Goal: Task Accomplishment & Management: Complete application form

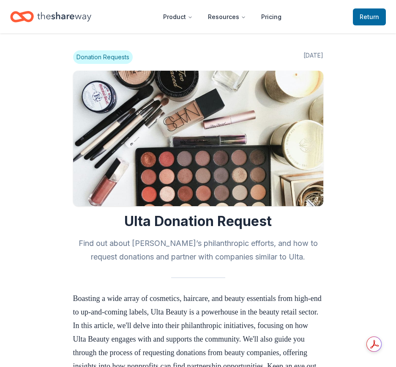
scroll to position [635, 0]
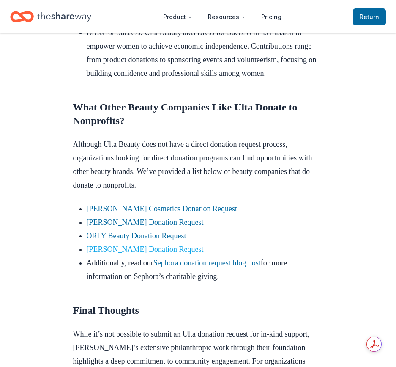
click at [122, 253] on link "[PERSON_NAME] Donation Request" at bounding box center [145, 249] width 117 height 8
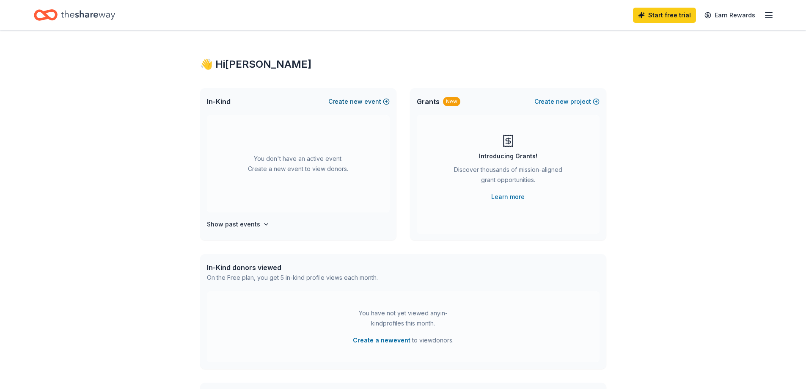
click at [347, 103] on button "Create new event" at bounding box center [358, 101] width 61 height 10
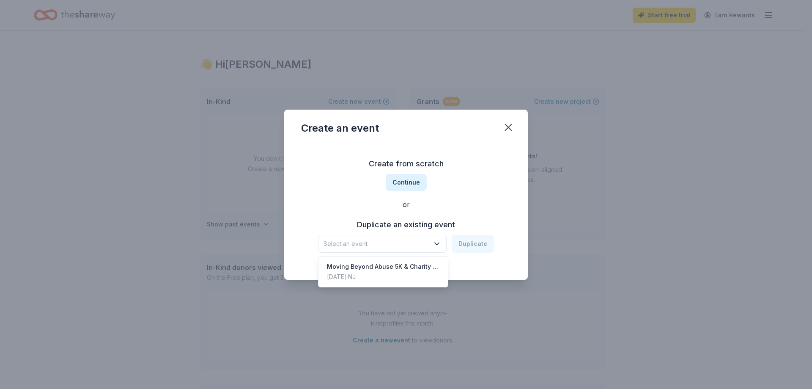
click at [437, 244] on icon "button" at bounding box center [437, 243] width 8 height 8
click at [570, 207] on div "Create an event Create from scratch Continue or Duplicate an existing event Sel…" at bounding box center [406, 194] width 812 height 389
click at [406, 179] on button "Continue" at bounding box center [406, 182] width 41 height 17
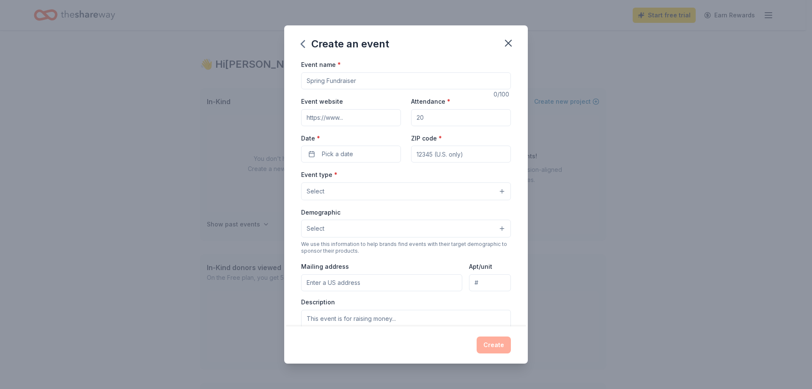
drag, startPoint x: 372, startPoint y: 82, endPoint x: 138, endPoint y: 54, distance: 236.1
click at [139, 53] on div "Create an event Event name * 0 /100 Event website Attendance * Date * Pick a da…" at bounding box center [406, 194] width 812 height 389
type input "Moving Beyond Abuse 5K & Charity Walk"
paste input "https://runsignup.com/Race/NJ/Piscataway/MovingBeyondAbuse"
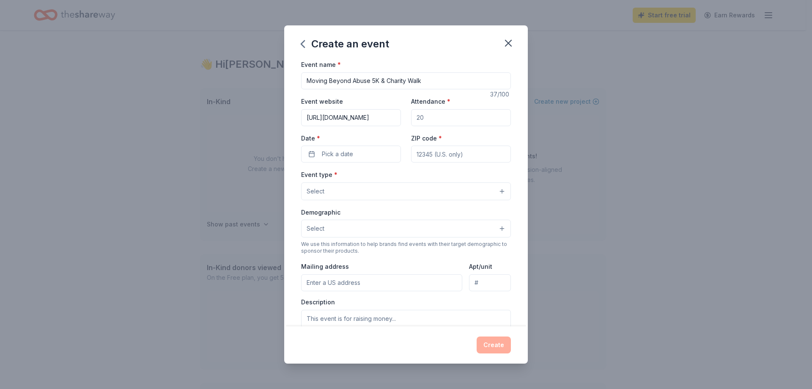
type input "https://runsignup.com/Race/NJ/Piscataway/MovingBeyondAbuse"
drag, startPoint x: 429, startPoint y: 116, endPoint x: 399, endPoint y: 115, distance: 30.1
click at [399, 115] on div "Event website https://runsignup.com/Race/NJ/Piscataway/MovingBeyondAbuse Attend…" at bounding box center [406, 129] width 210 height 66
type input "200"
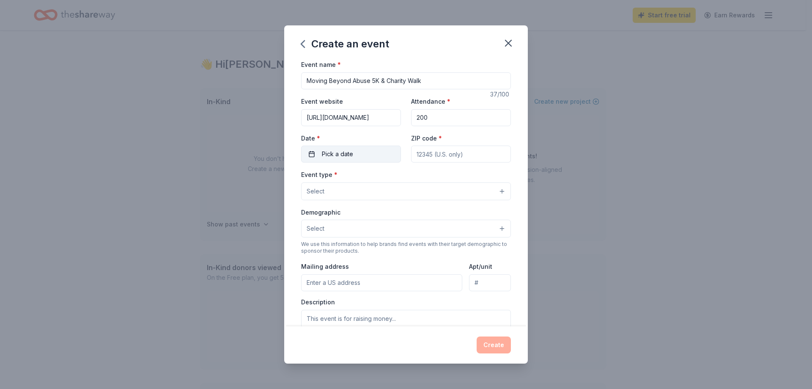
click at [368, 149] on button "Pick a date" at bounding box center [351, 154] width 100 height 17
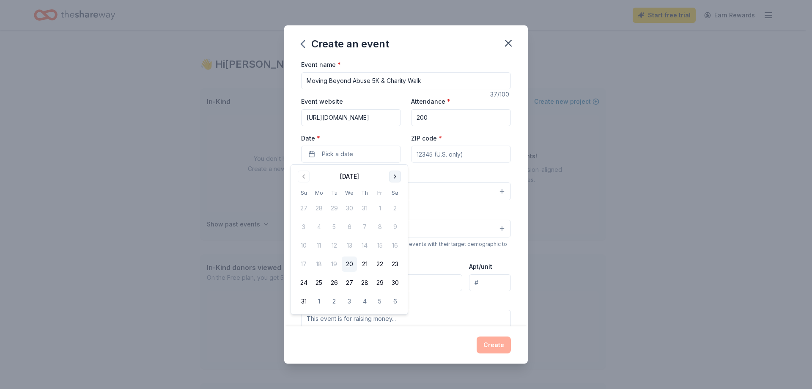
click at [393, 175] on button "Go to next month" at bounding box center [395, 177] width 12 height 12
click at [393, 226] on button "11" at bounding box center [395, 226] width 15 height 15
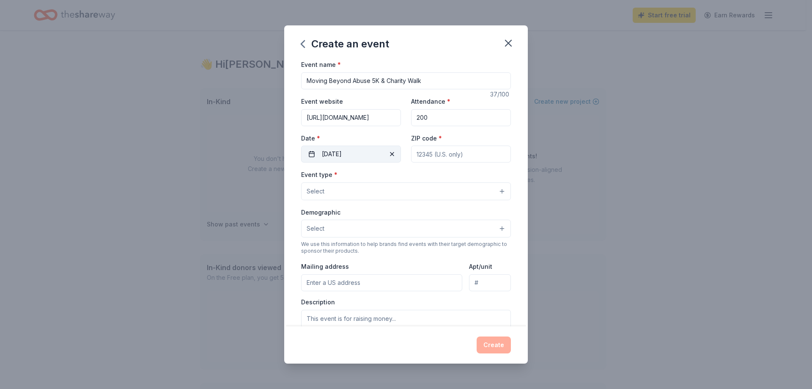
drag, startPoint x: 474, startPoint y: 153, endPoint x: 358, endPoint y: 148, distance: 115.6
click at [358, 148] on div "Event website https://runsignup.com/Race/NJ/Piscataway/MovingBeyondAbuse Attend…" at bounding box center [406, 129] width 210 height 66
click at [431, 156] on input "088" at bounding box center [461, 154] width 100 height 17
type input "08854"
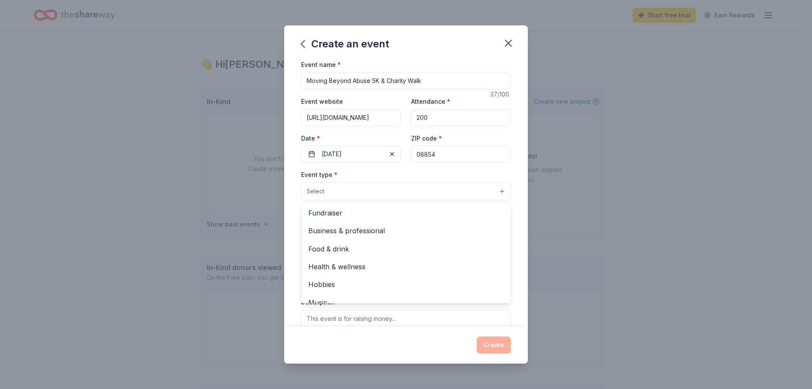
click at [340, 190] on button "Select" at bounding box center [406, 191] width 210 height 18
click at [326, 211] on span "Fundraiser" at bounding box center [405, 212] width 195 height 11
click at [516, 181] on div "Event name * Moving Beyond Abuse 5K & Charity Walk 37 /100 Event website https:…" at bounding box center [406, 192] width 244 height 267
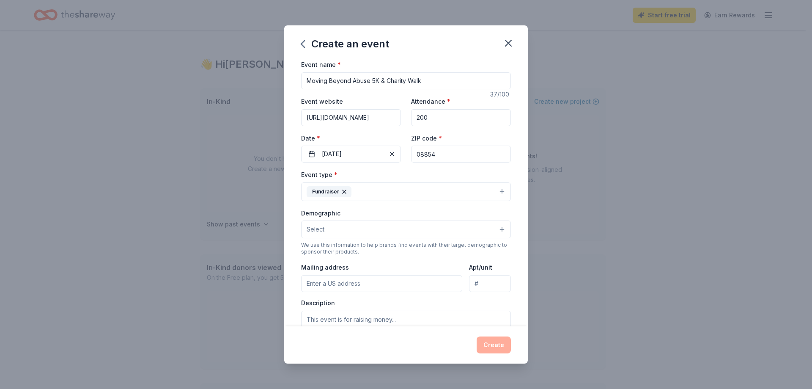
click at [357, 226] on button "Select" at bounding box center [406, 229] width 210 height 18
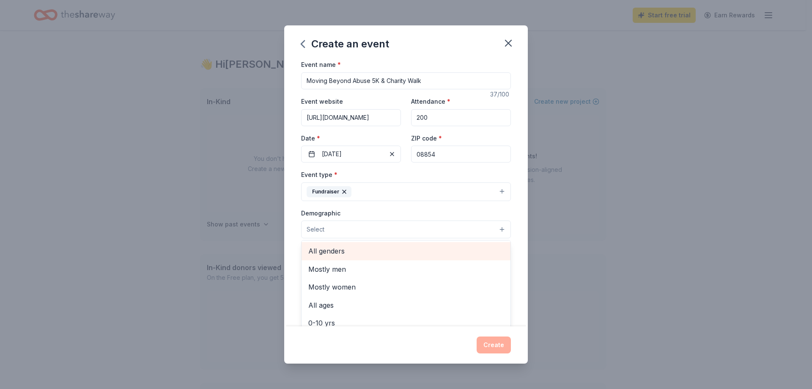
click at [333, 252] on span "All genders" at bounding box center [405, 250] width 195 height 11
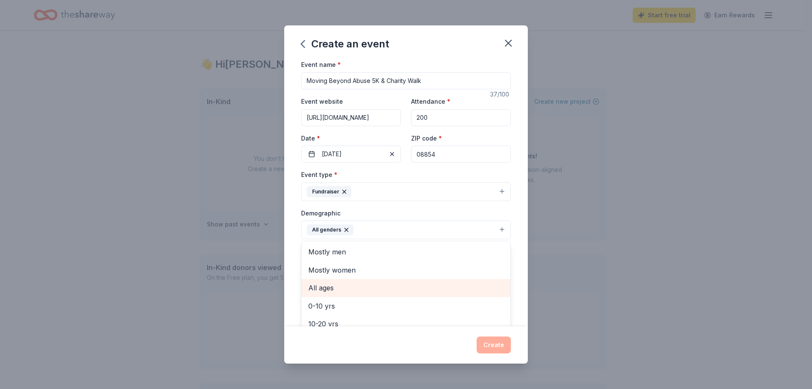
click at [320, 286] on span "All ages" at bounding box center [405, 287] width 195 height 11
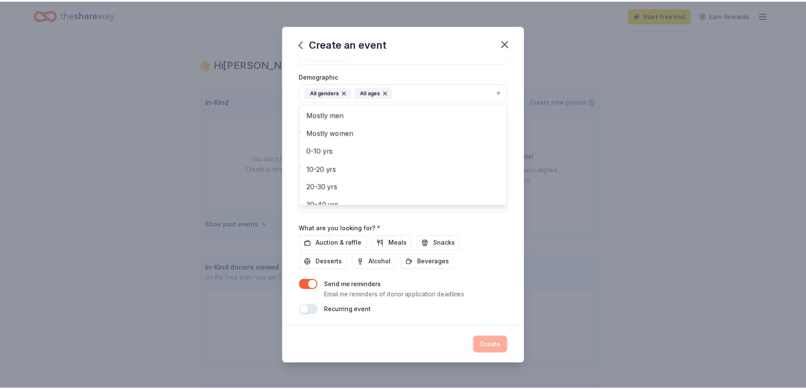
scroll to position [139, 0]
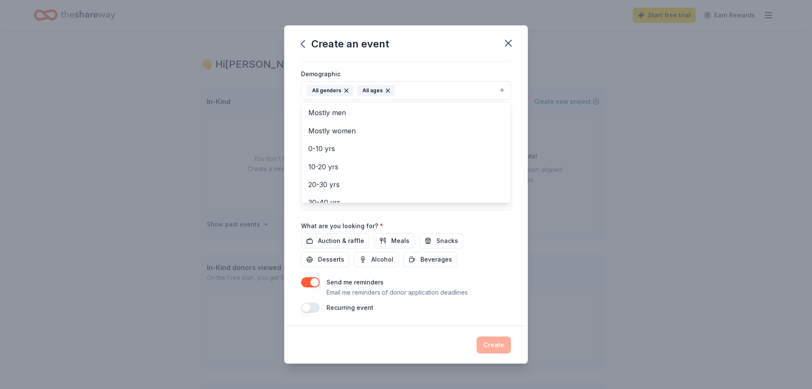
click at [316, 282] on div "Event name * Moving Beyond Abuse 5K & Charity Walk 37 /100 Event website https:…" at bounding box center [406, 116] width 210 height 393
click at [310, 281] on button "button" at bounding box center [310, 282] width 19 height 10
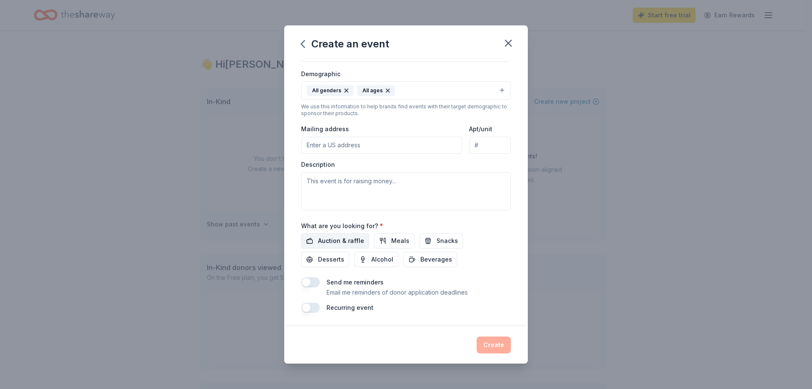
click at [323, 240] on span "Auction & raffle" at bounding box center [341, 241] width 46 height 10
click at [498, 343] on button "Create" at bounding box center [494, 344] width 34 height 17
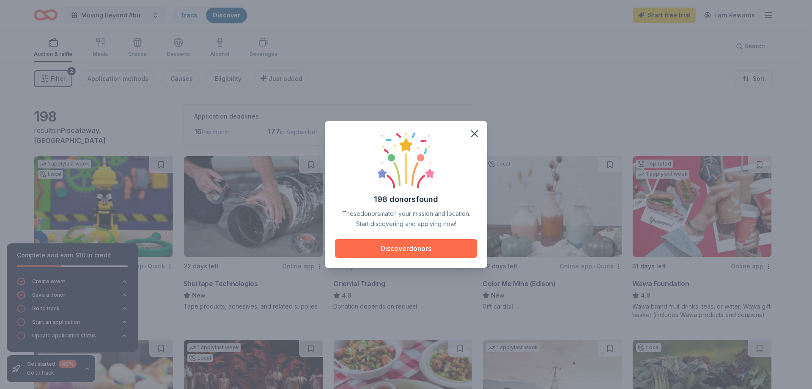
click at [392, 252] on button "Discover donors" at bounding box center [406, 248] width 142 height 19
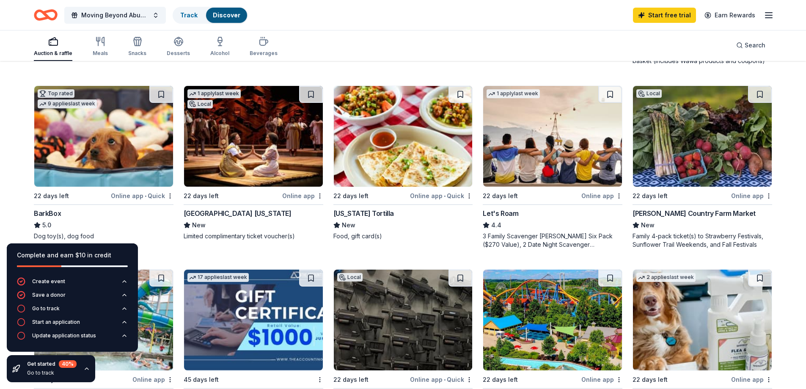
scroll to position [296, 0]
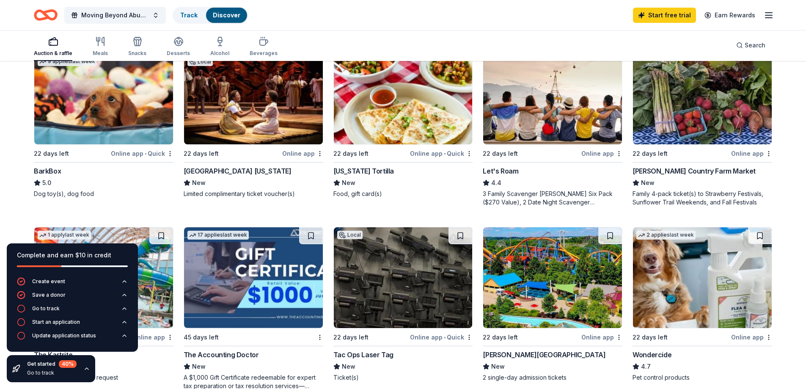
click at [44, 169] on div "BarkBox" at bounding box center [47, 171] width 27 height 10
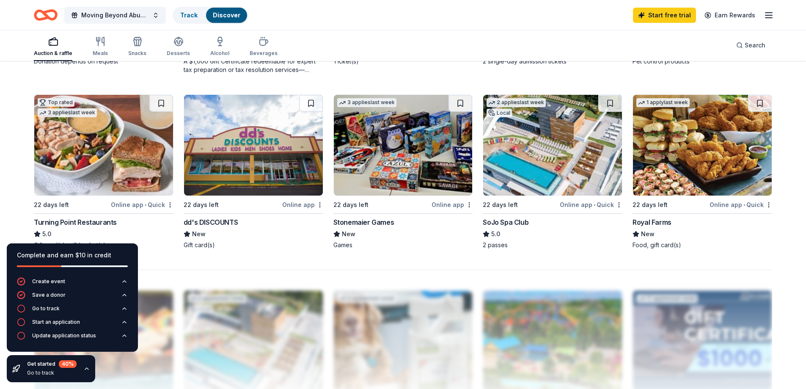
scroll to position [635, 0]
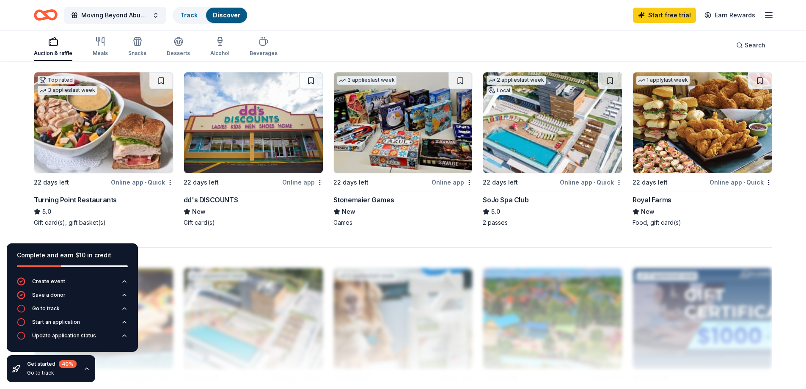
click at [85, 369] on icon "button" at bounding box center [86, 368] width 7 height 7
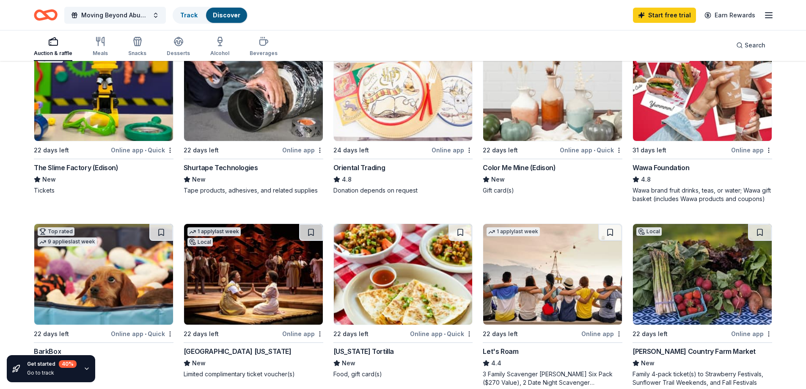
scroll to position [0, 0]
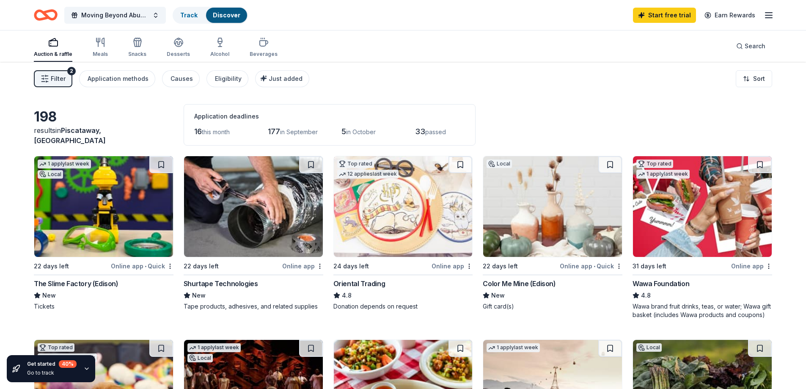
click at [767, 13] on line "button" at bounding box center [768, 13] width 7 height 0
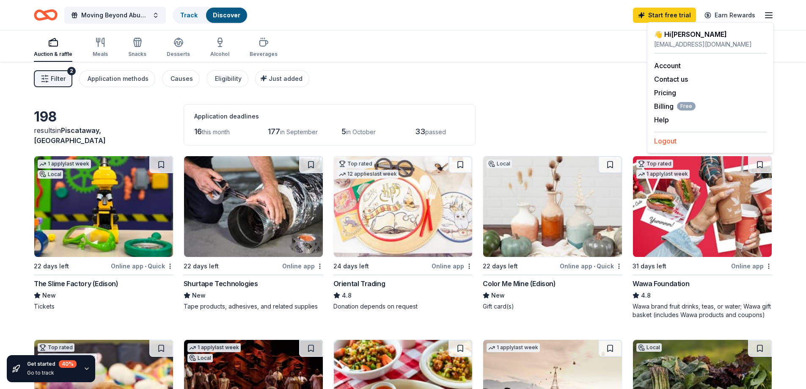
click at [668, 142] on button "Logout" at bounding box center [665, 141] width 22 height 10
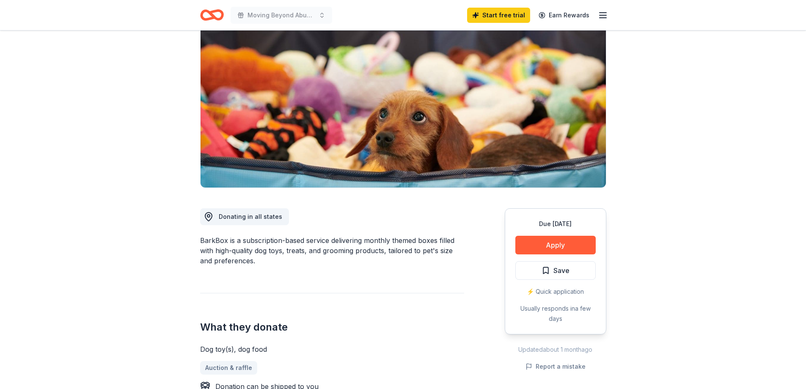
scroll to position [85, 0]
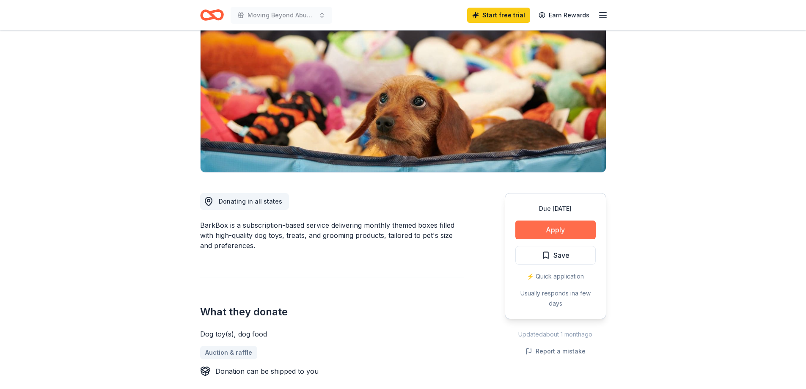
click at [551, 226] on button "Apply" at bounding box center [555, 229] width 80 height 19
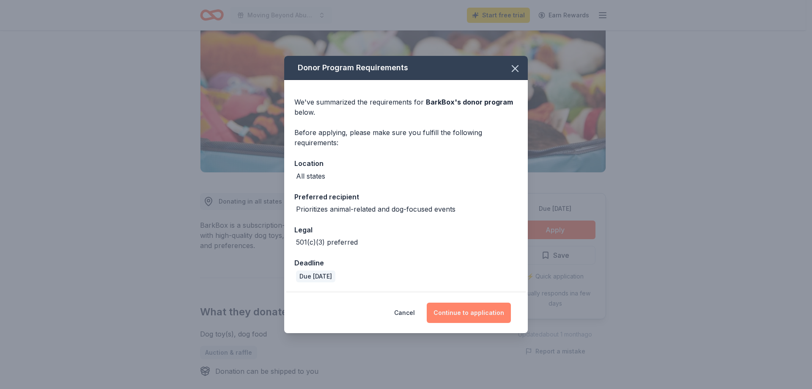
click at [476, 313] on button "Continue to application" at bounding box center [469, 313] width 84 height 20
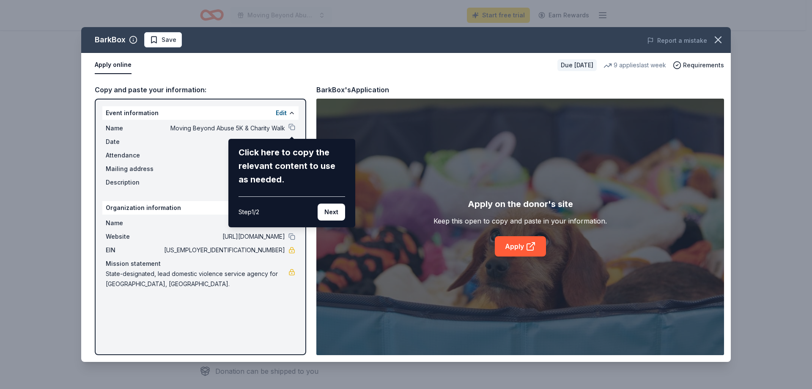
click at [263, 157] on div "Click here to copy the relevant content to use as needed." at bounding box center [292, 166] width 107 height 41
click at [331, 212] on button "Next" at bounding box center [332, 212] width 28 height 17
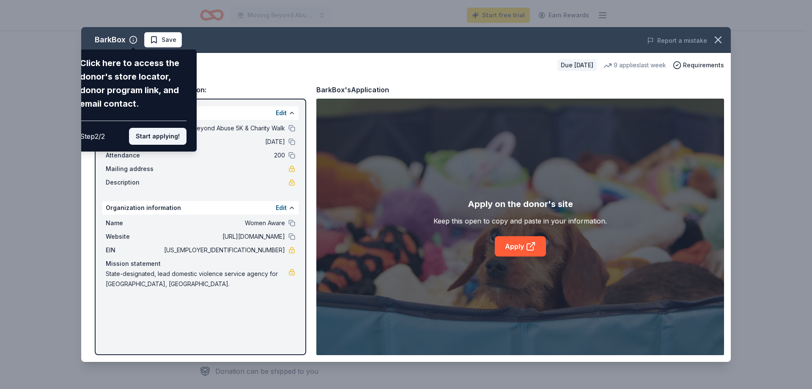
click at [146, 134] on button "Start applying!" at bounding box center [158, 136] width 58 height 17
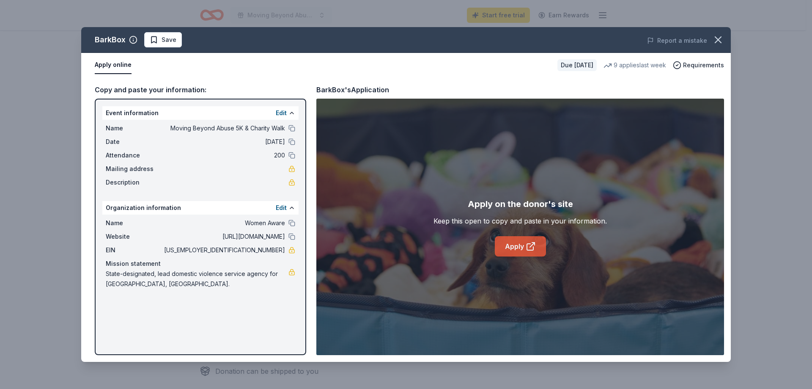
click at [521, 245] on link "Apply" at bounding box center [520, 246] width 51 height 20
click at [716, 38] on icon "button" at bounding box center [718, 40] width 6 height 6
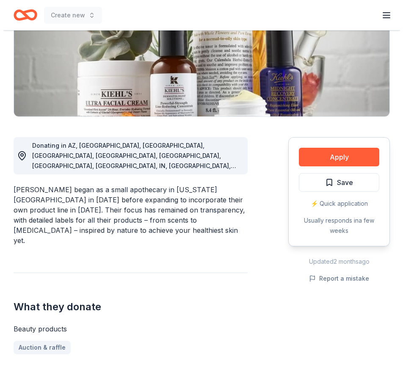
scroll to position [127, 0]
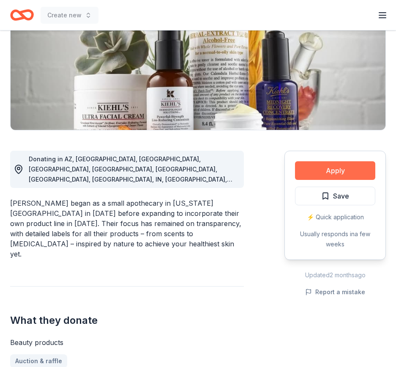
click at [335, 167] on button "Apply" at bounding box center [335, 170] width 80 height 19
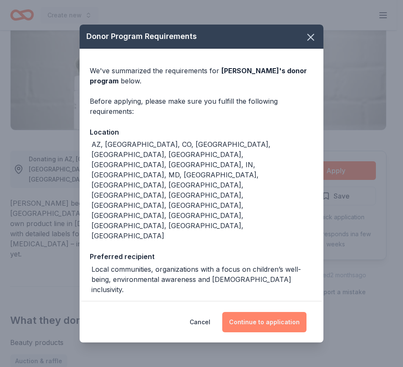
click at [263, 312] on button "Continue to application" at bounding box center [264, 322] width 84 height 20
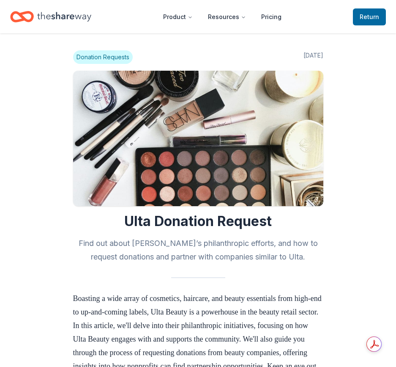
scroll to position [633, 0]
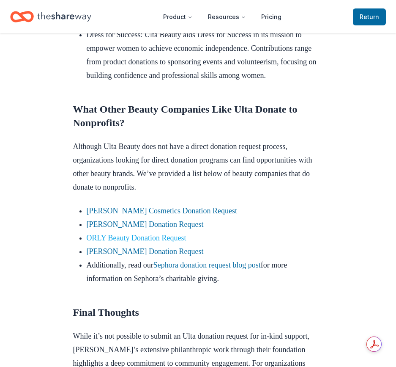
click at [136, 242] on link "ORLY Beauty Donation Request" at bounding box center [137, 238] width 100 height 8
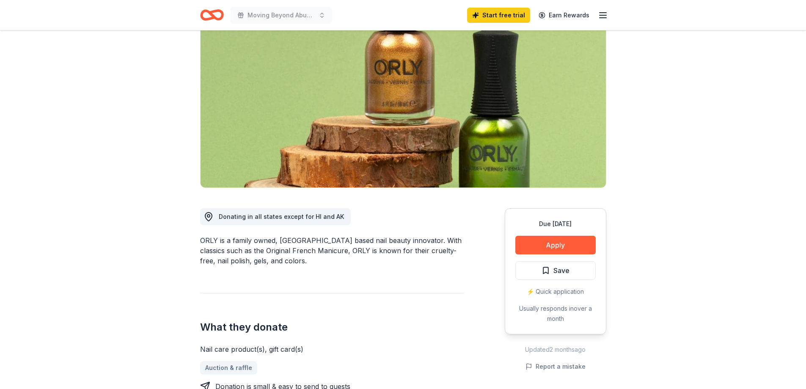
scroll to position [85, 0]
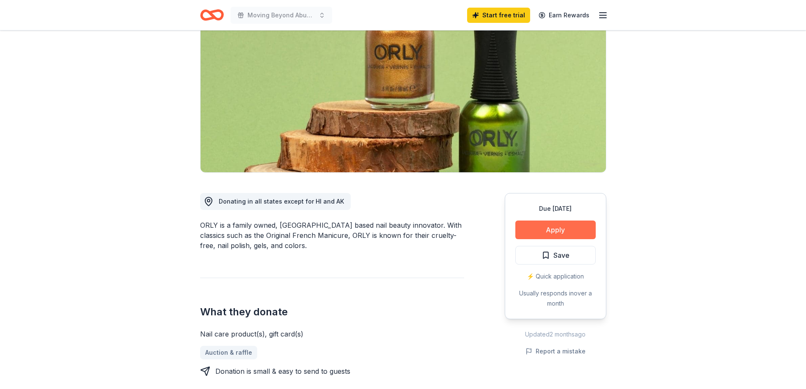
click at [538, 228] on button "Apply" at bounding box center [555, 229] width 80 height 19
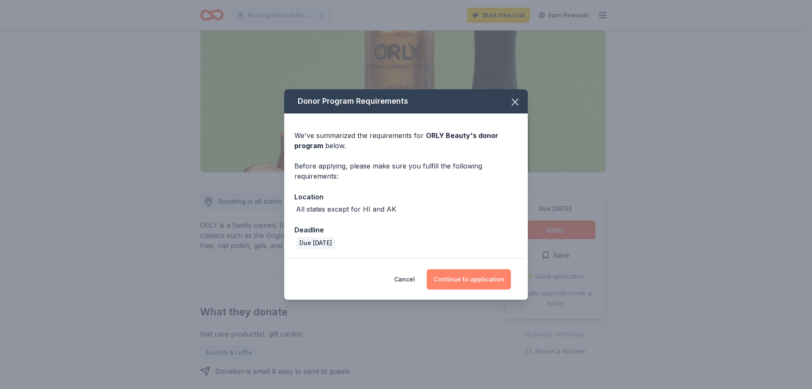
click at [476, 277] on button "Continue to application" at bounding box center [469, 279] width 84 height 20
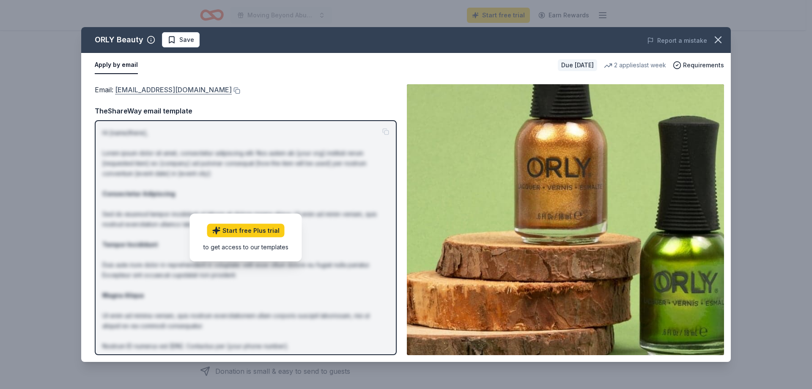
click at [165, 90] on link "customerservice@orlybeauty.com" at bounding box center [173, 89] width 117 height 11
click at [718, 36] on icon "button" at bounding box center [719, 40] width 12 height 12
